Goal: Navigation & Orientation: Find specific page/section

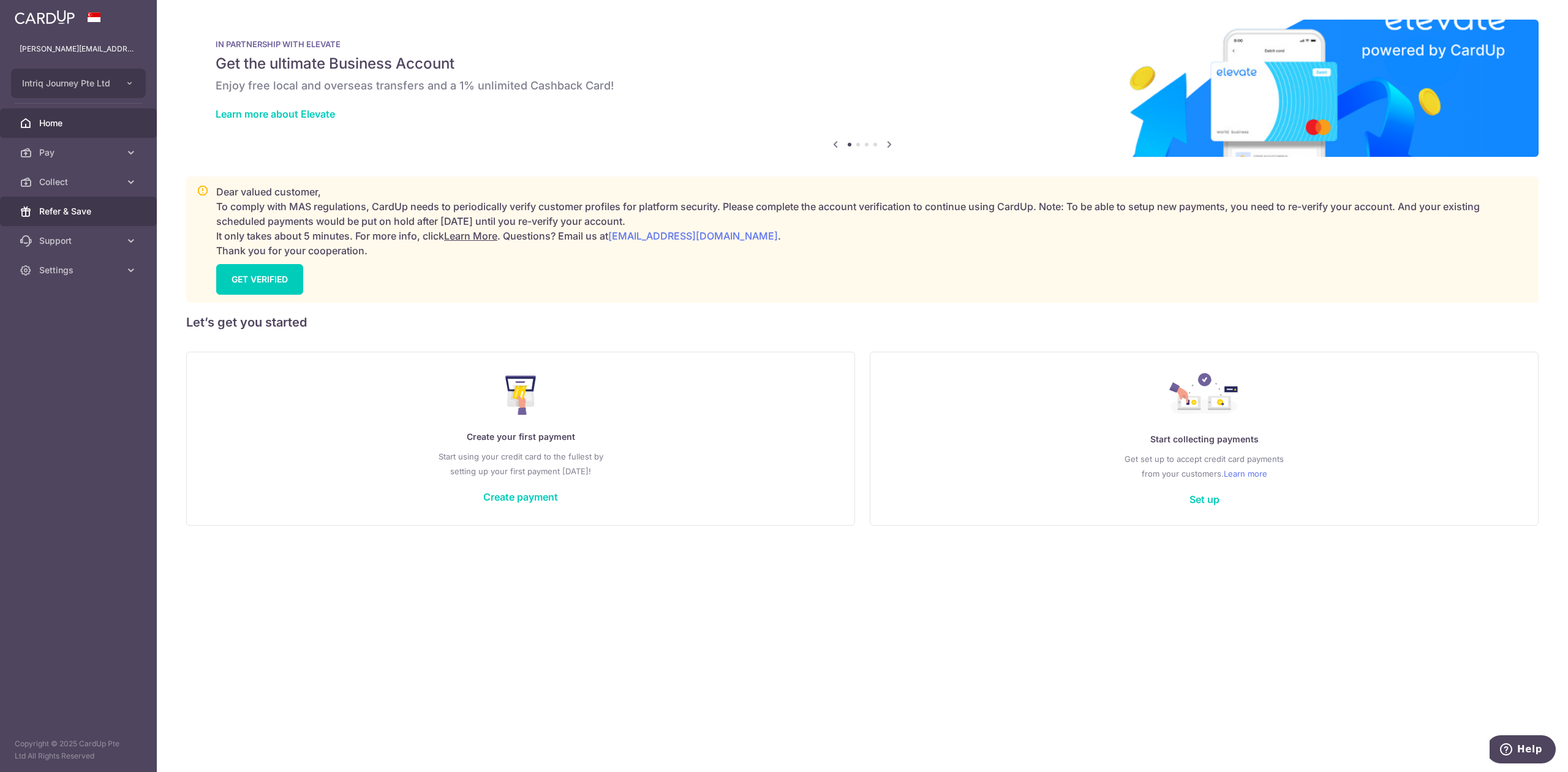
click at [114, 198] on link "Refer & Save" at bounding box center [78, 211] width 156 height 30
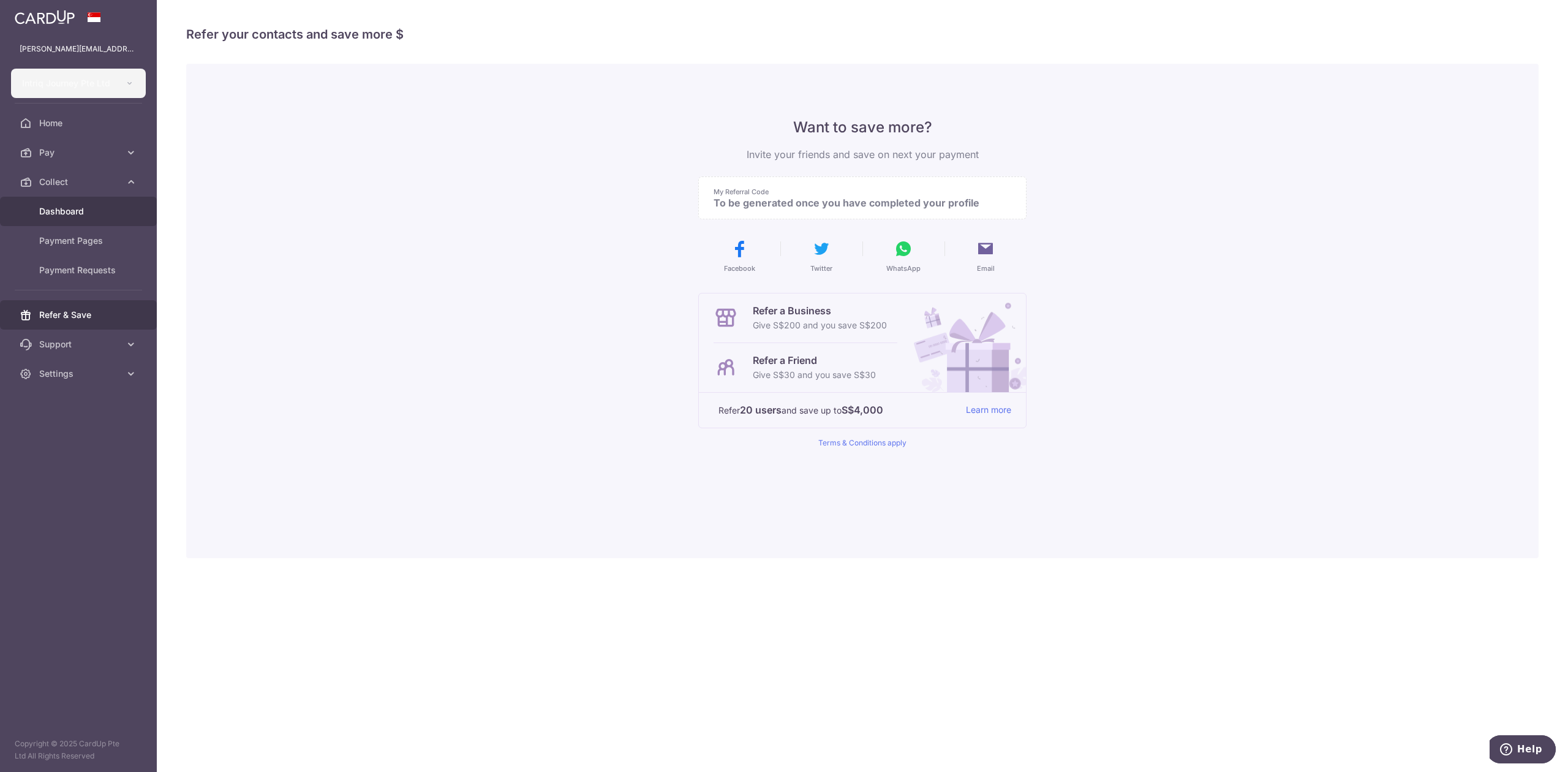
click at [97, 214] on span "Dashboard" at bounding box center [79, 211] width 81 height 12
